Goal: Complete application form

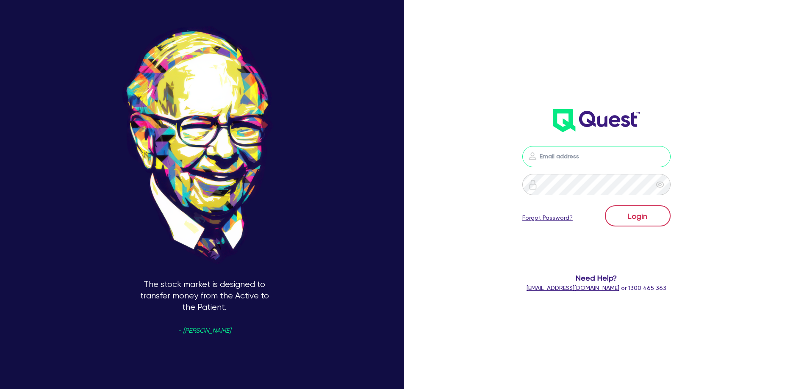
type input "[PERSON_NAME][EMAIL_ADDRESS][DOMAIN_NAME]"
click at [649, 220] on button "Login" at bounding box center [638, 215] width 66 height 21
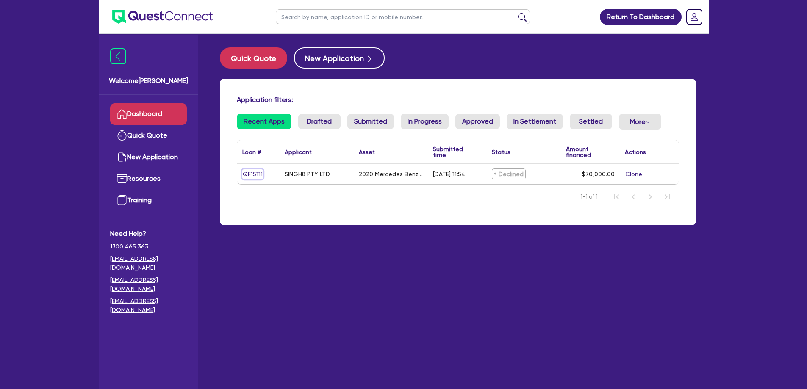
click at [251, 173] on link "QF15111" at bounding box center [252, 174] width 21 height 10
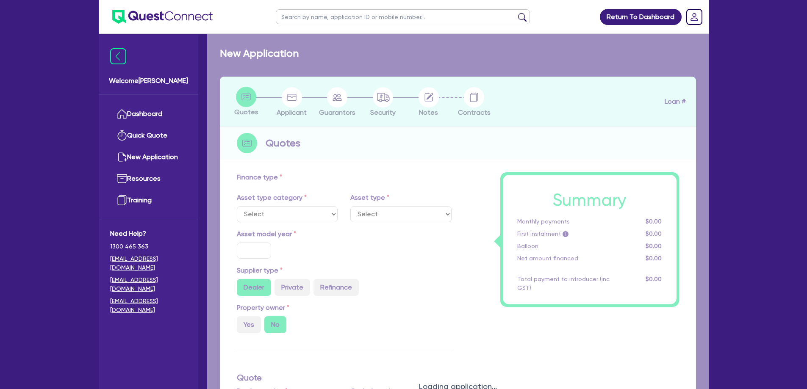
select select "PRIMARY_ASSETS"
type input "2020"
radio input "true"
type input "70,000"
type input "4"
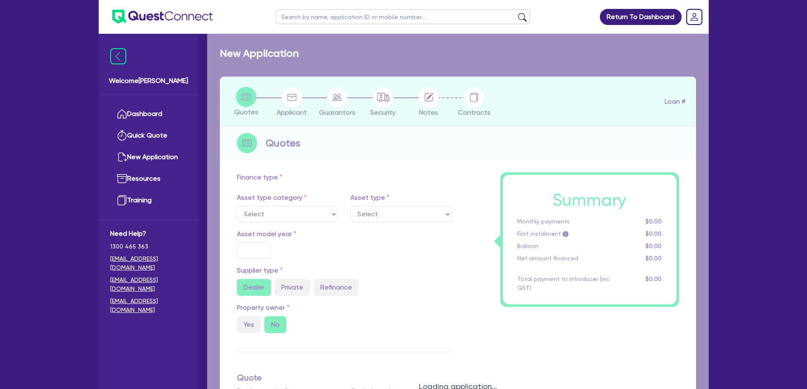
type input "2,800"
type input "8.95"
select select "HEAVY_TRUCKS"
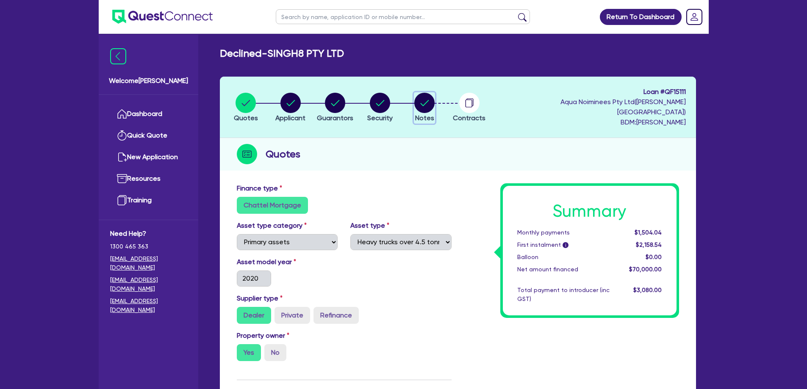
click at [433, 101] on circle "button" at bounding box center [424, 103] width 20 height 20
select select "Quest Finance - Own Book"
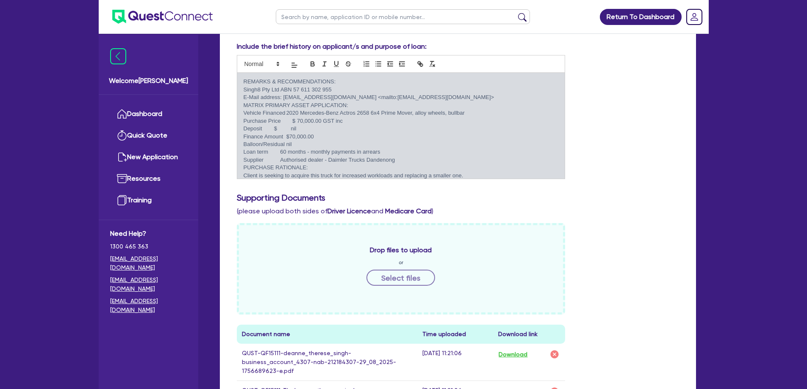
scroll to position [452, 0]
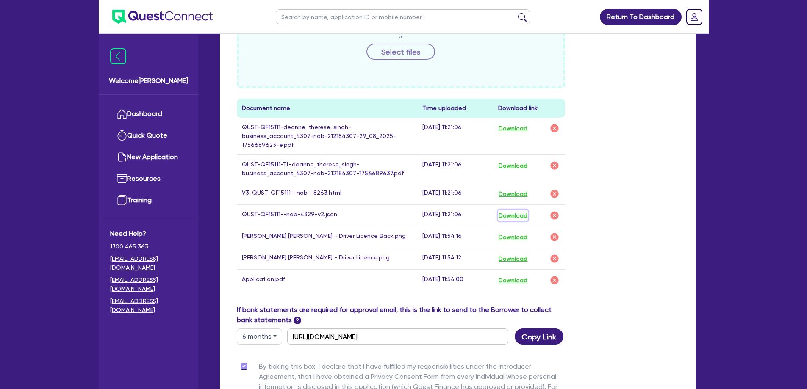
click at [517, 210] on button "Download" at bounding box center [513, 215] width 30 height 11
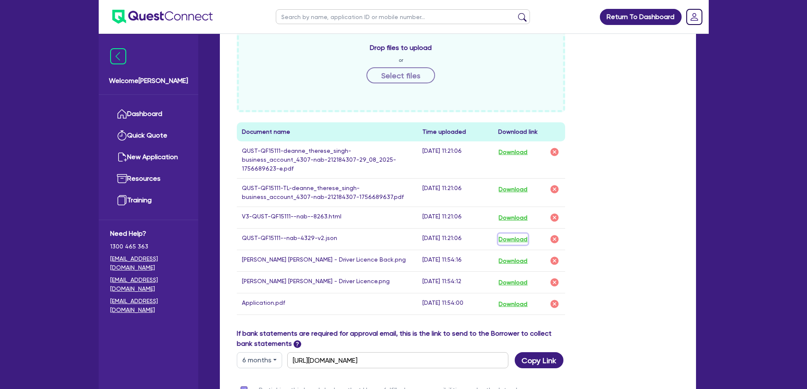
scroll to position [383, 0]
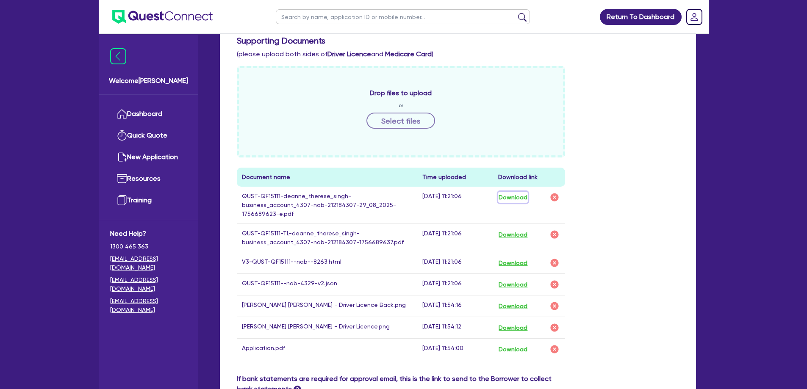
click at [519, 192] on button "Download" at bounding box center [513, 197] width 30 height 11
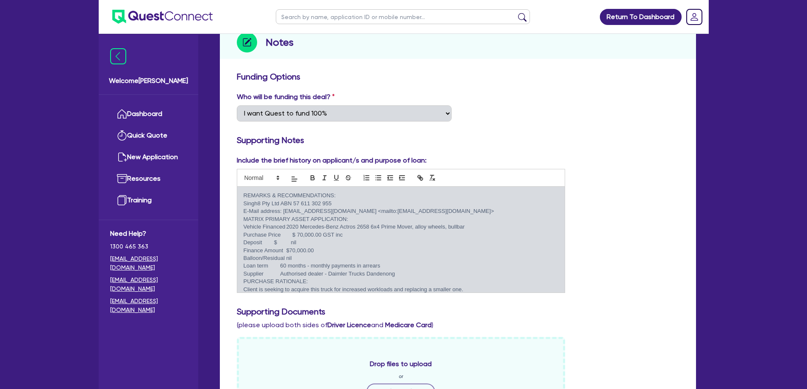
scroll to position [0, 0]
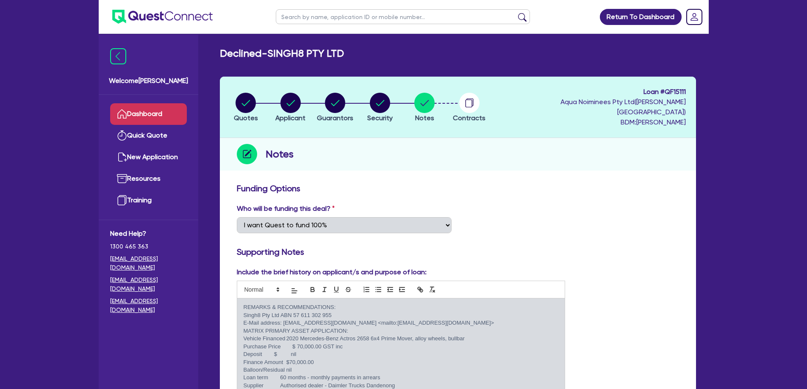
click at [150, 112] on link "Dashboard" at bounding box center [148, 114] width 77 height 22
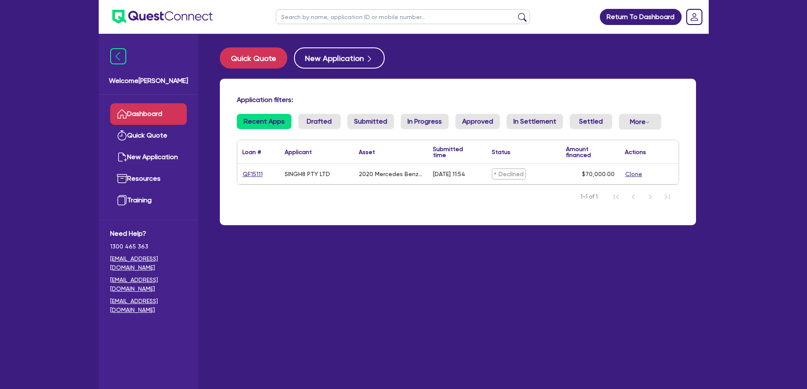
click at [505, 175] on span "Declined" at bounding box center [509, 174] width 34 height 11
click at [248, 171] on link "QF15111" at bounding box center [252, 174] width 21 height 10
select select "PRIMARY_ASSETS"
select select "HEAVY_TRUCKS"
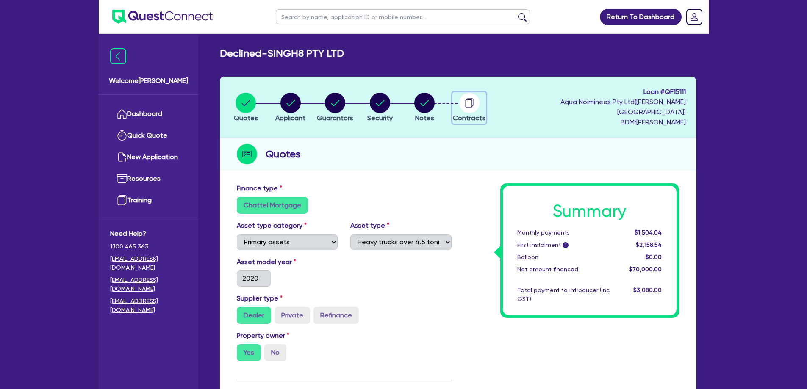
click at [473, 104] on circle "button" at bounding box center [469, 103] width 20 height 20
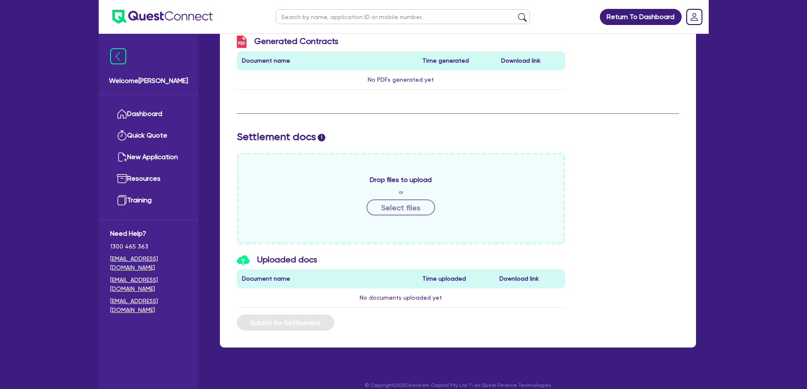
scroll to position [37, 0]
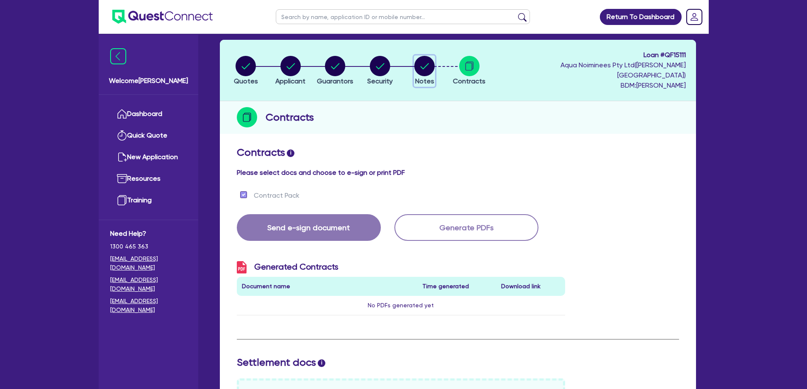
click at [422, 62] on circle "button" at bounding box center [424, 66] width 20 height 20
select select "Quest Finance - Own Book"
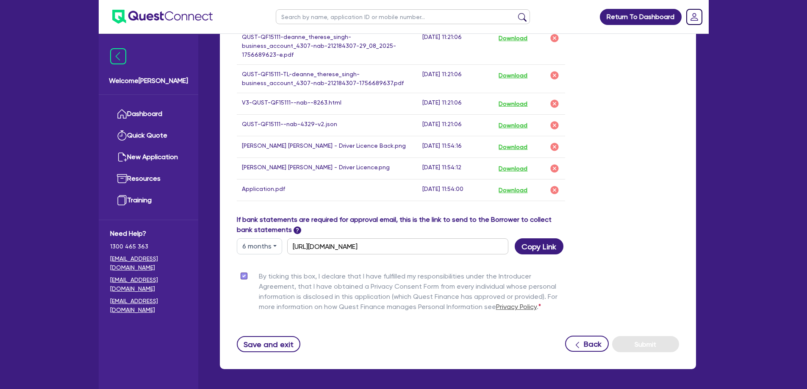
scroll to position [564, 0]
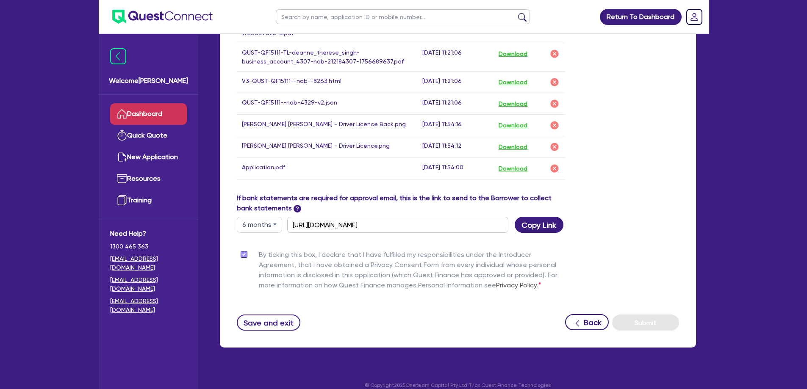
click at [155, 115] on link "Dashboard" at bounding box center [148, 114] width 77 height 22
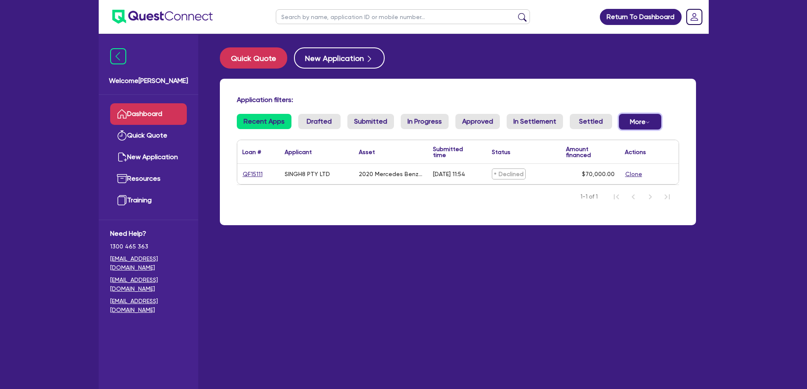
click at [639, 123] on button "More Withdrawn Declined" at bounding box center [640, 122] width 42 height 16
click at [608, 155] on link "Declined" at bounding box center [626, 155] width 64 height 15
click at [264, 117] on link "Recent Apps" at bounding box center [264, 121] width 55 height 15
click at [250, 172] on link "QF15111" at bounding box center [252, 174] width 21 height 10
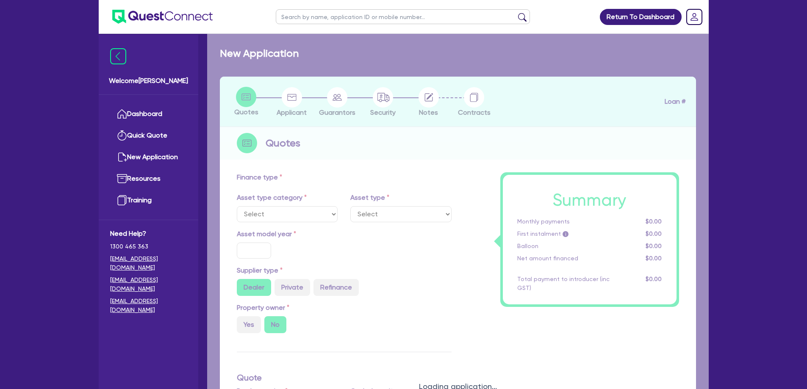
select select "PRIMARY_ASSETS"
type input "2020"
radio input "true"
type input "70,000"
type input "4"
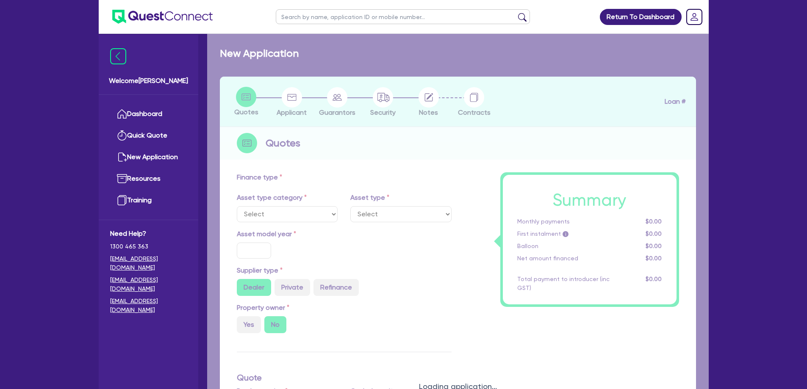
type input "2,800"
type input "8.95"
select select "HEAVY_TRUCKS"
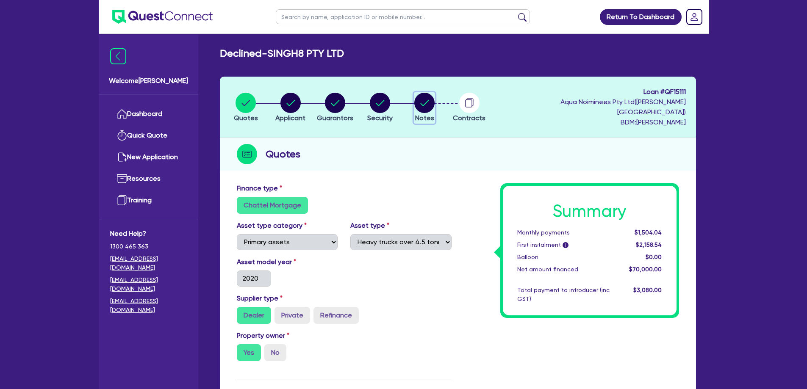
click at [426, 102] on circle "button" at bounding box center [424, 103] width 20 height 20
select select "Quest Finance - Own Book"
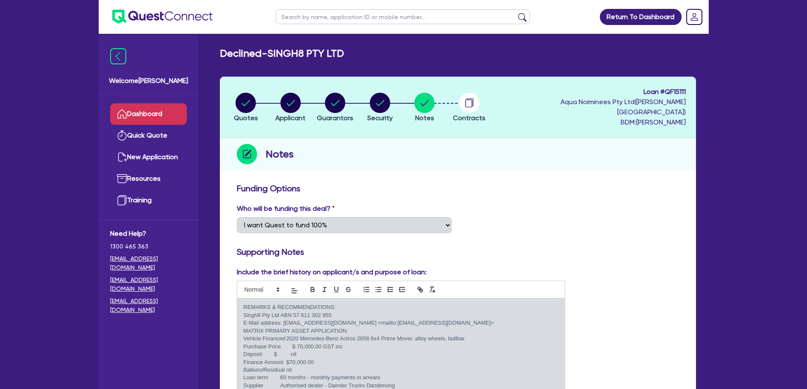
click at [133, 115] on link "Dashboard" at bounding box center [148, 114] width 77 height 22
